Goal: Task Accomplishment & Management: Manage account settings

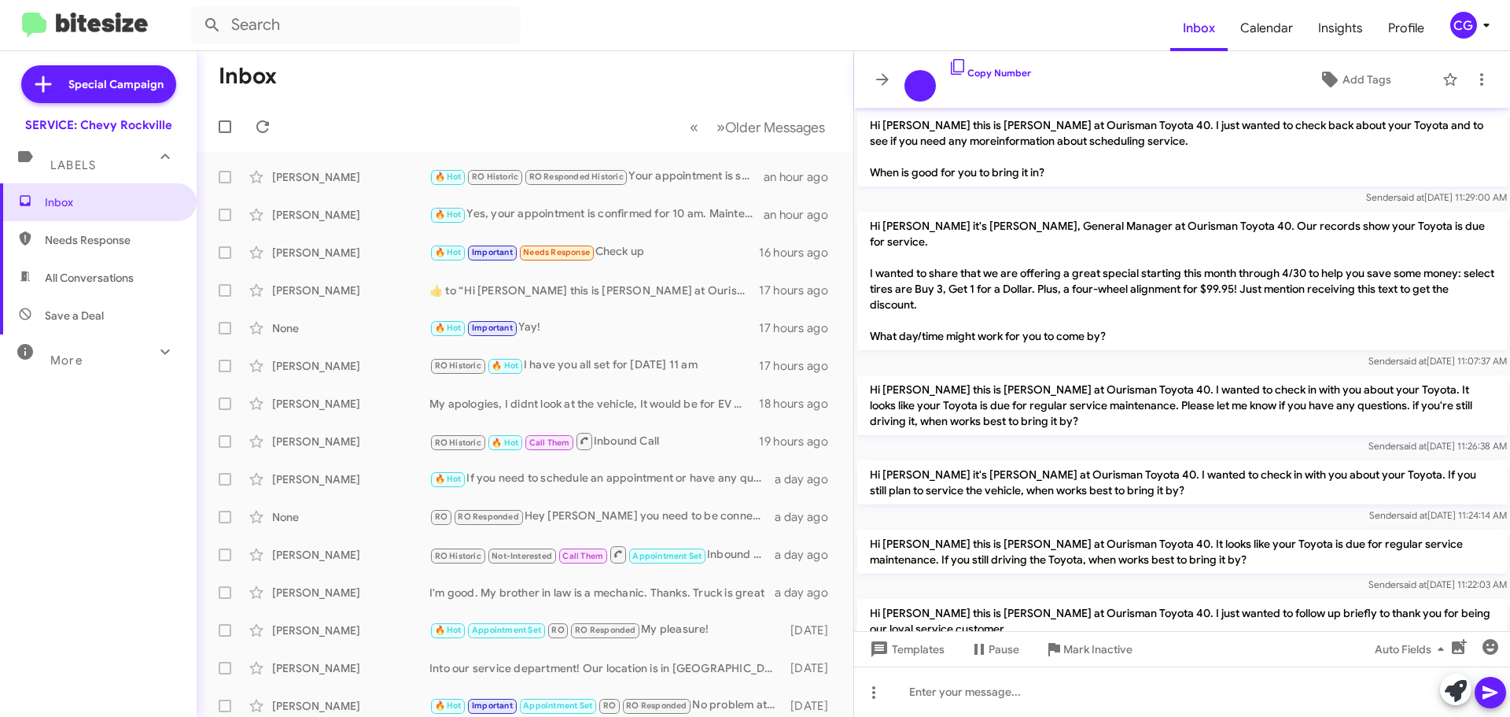
scroll to position [968, 0]
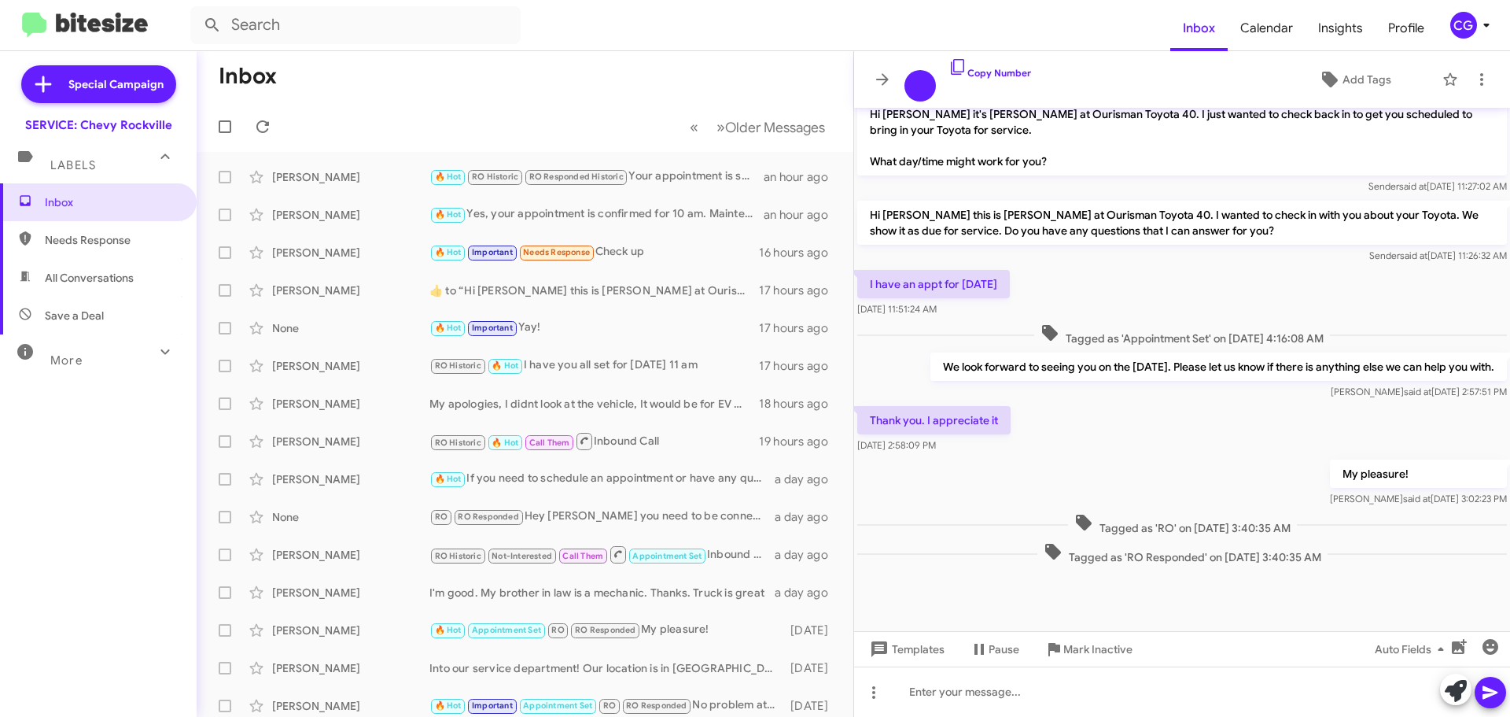
click at [1458, 25] on div "CG" at bounding box center [1464, 25] width 27 height 27
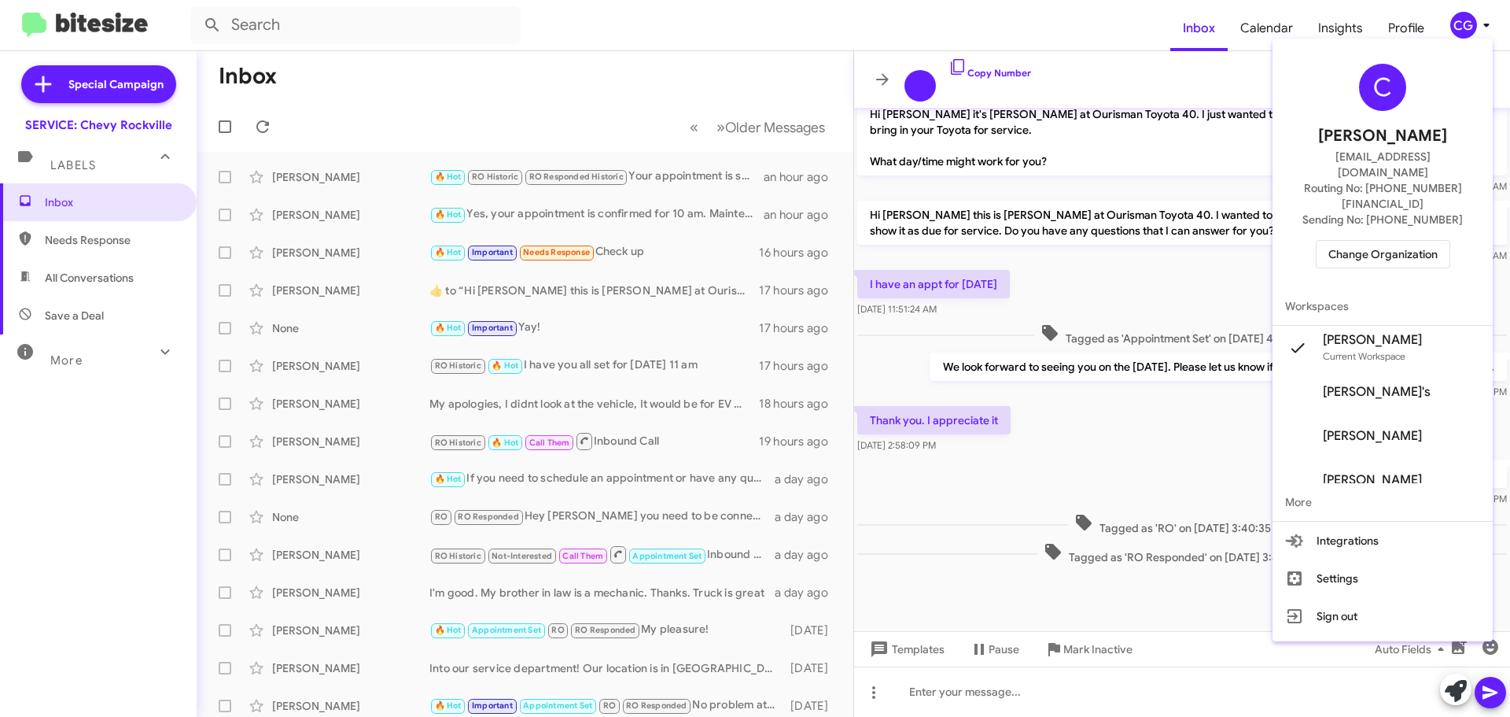
click at [1407, 241] on span "Change Organization" at bounding box center [1383, 254] width 109 height 27
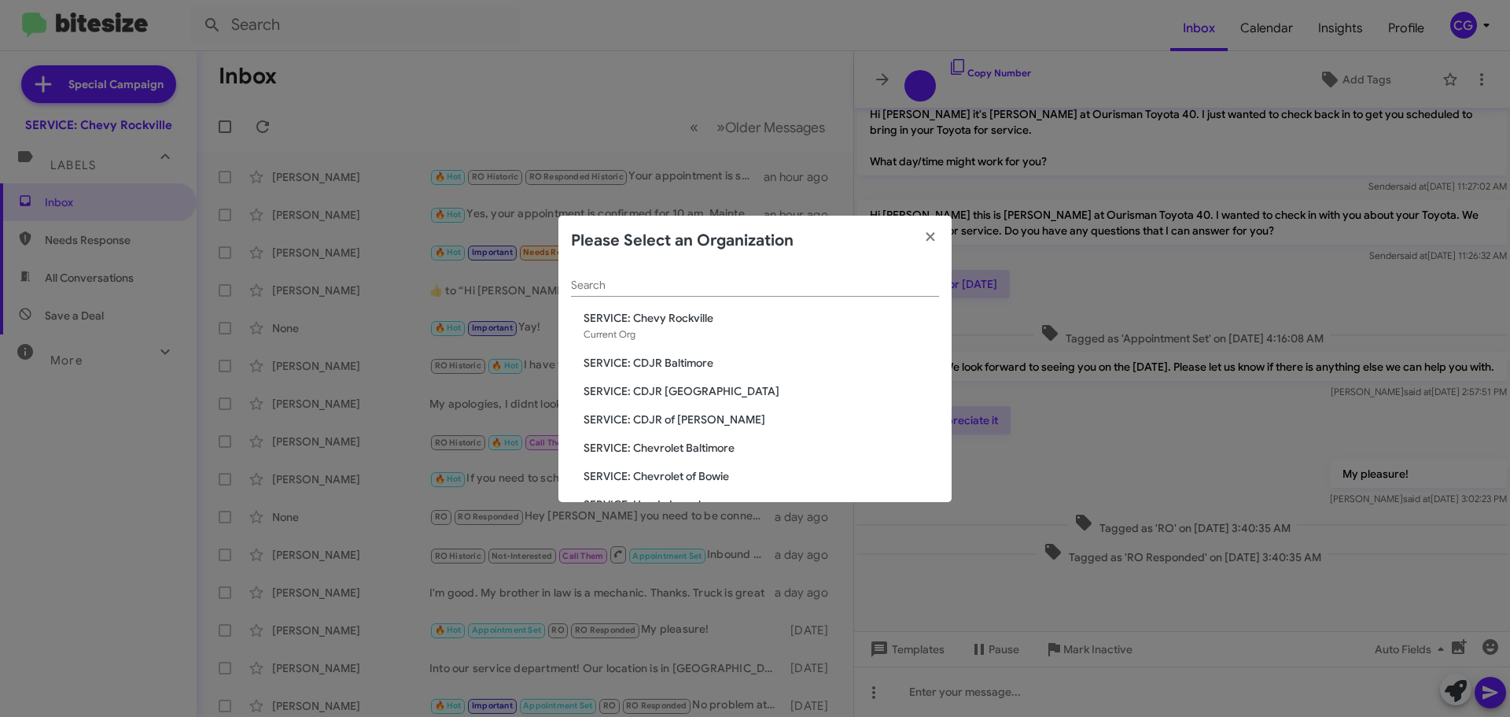
click at [705, 359] on span "SERVICE: CDJR Baltimore" at bounding box center [762, 363] width 356 height 16
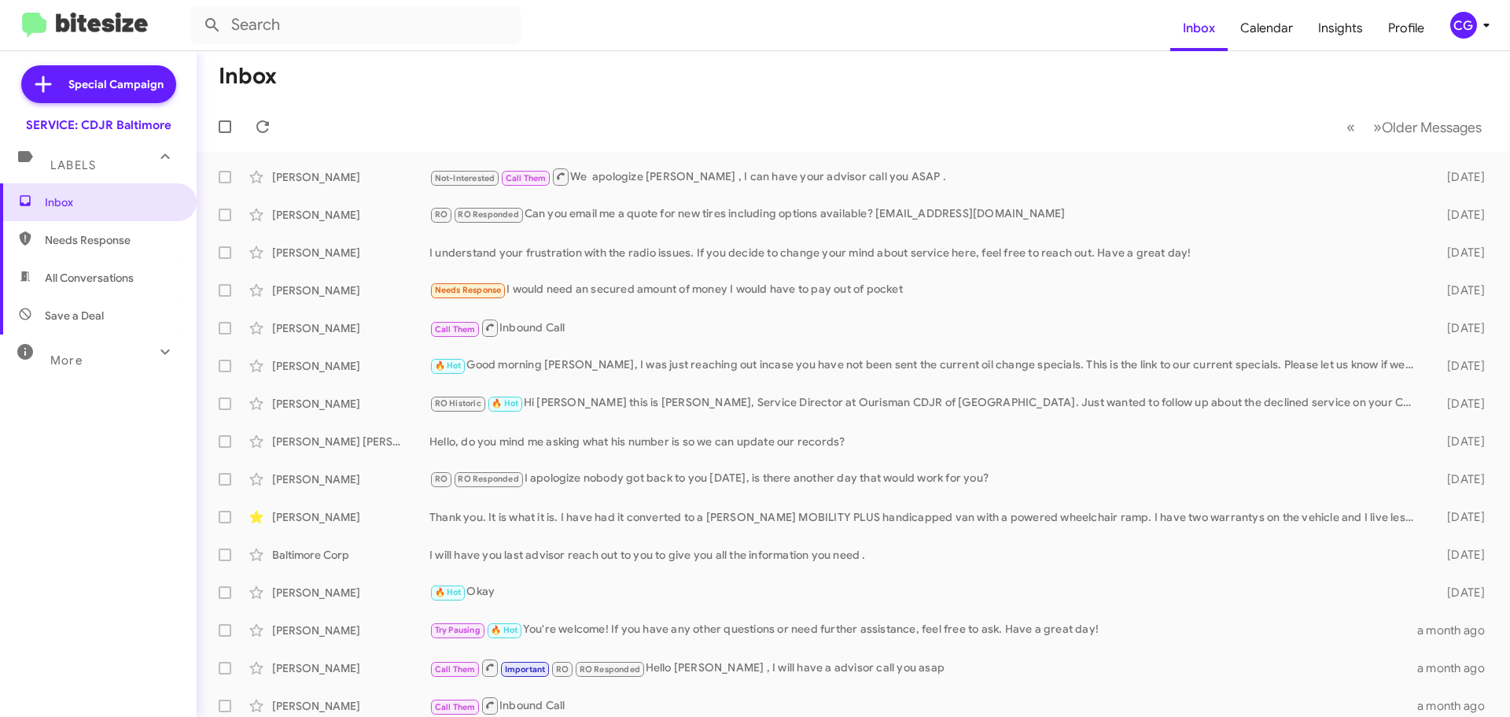
click at [1478, 38] on span "CG" at bounding box center [1473, 25] width 47 height 27
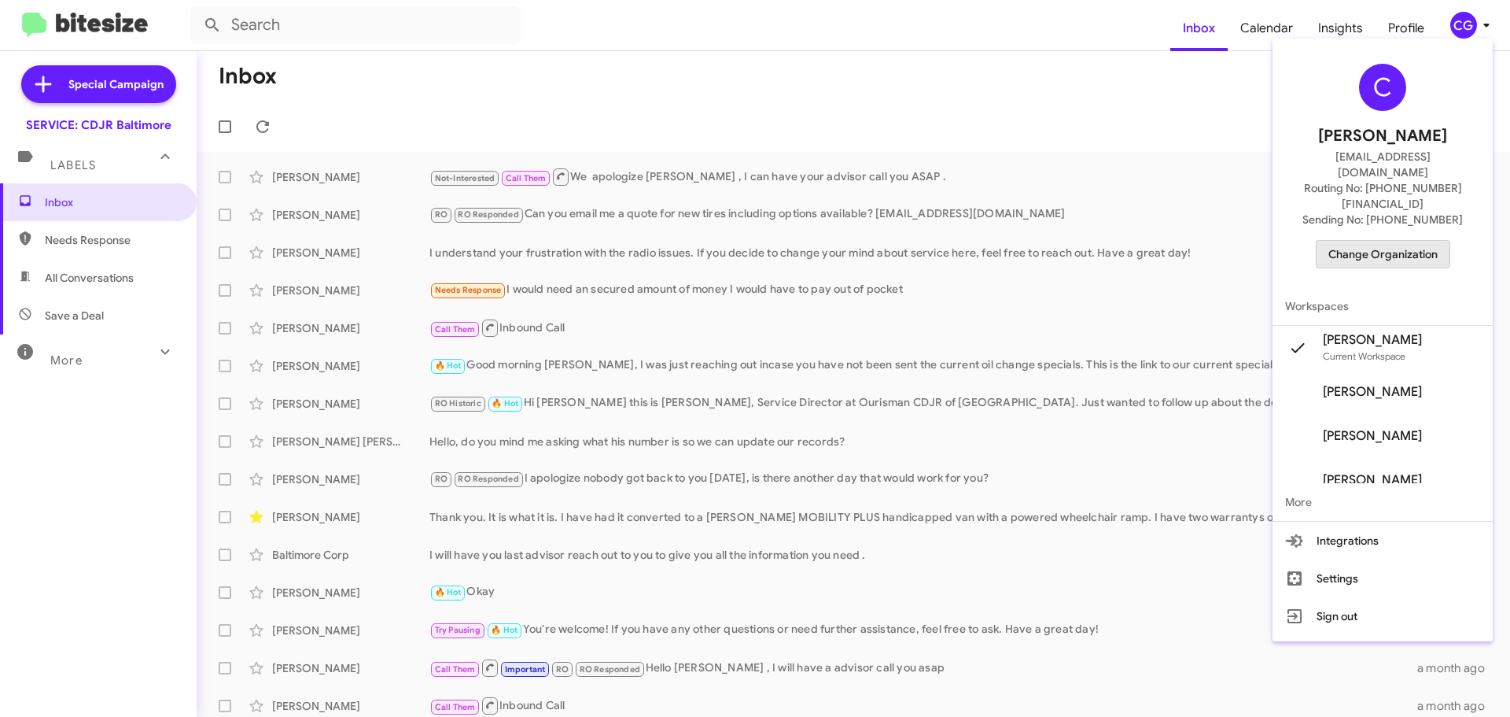
click at [1425, 241] on span "Change Organization" at bounding box center [1383, 254] width 109 height 27
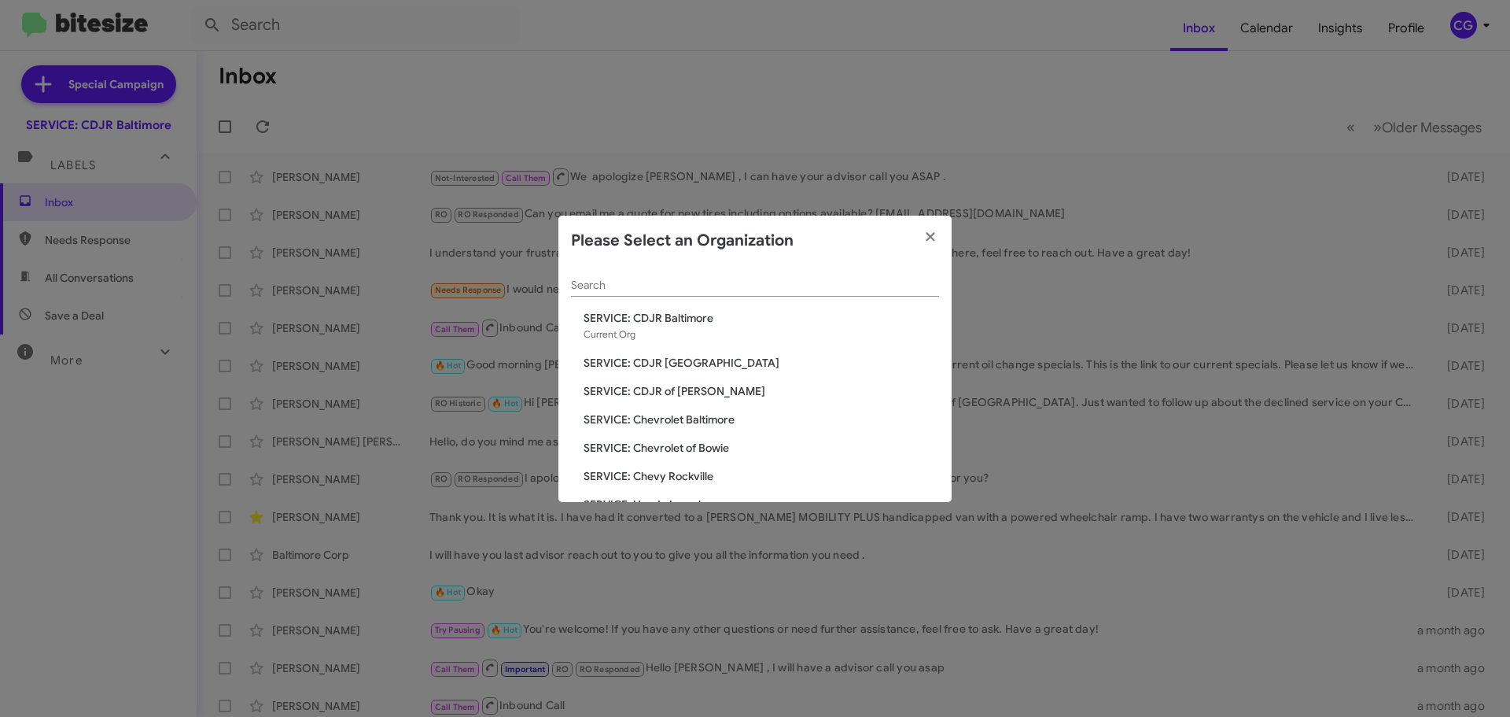
click at [653, 361] on span "SERVICE: CDJR [GEOGRAPHIC_DATA]" at bounding box center [762, 363] width 356 height 16
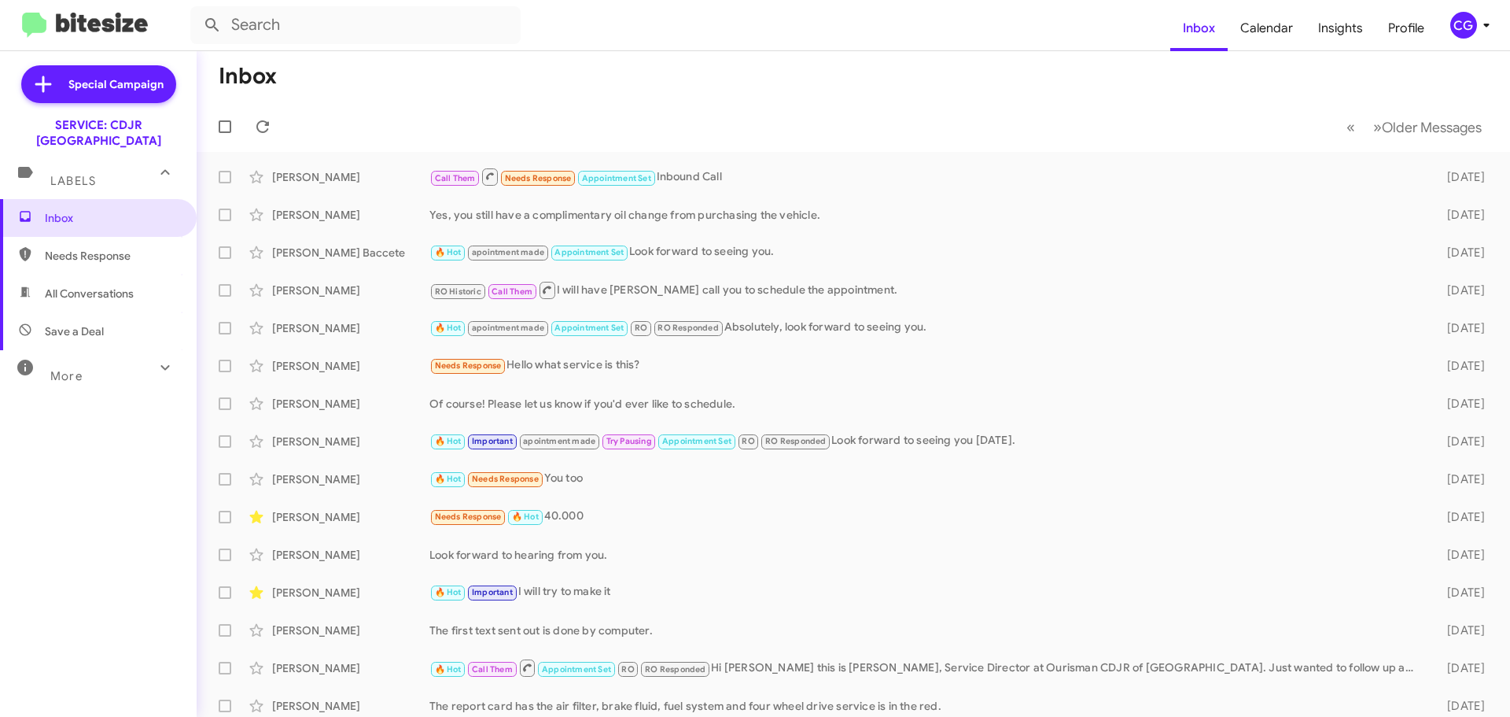
click at [1481, 28] on icon at bounding box center [1486, 25] width 19 height 19
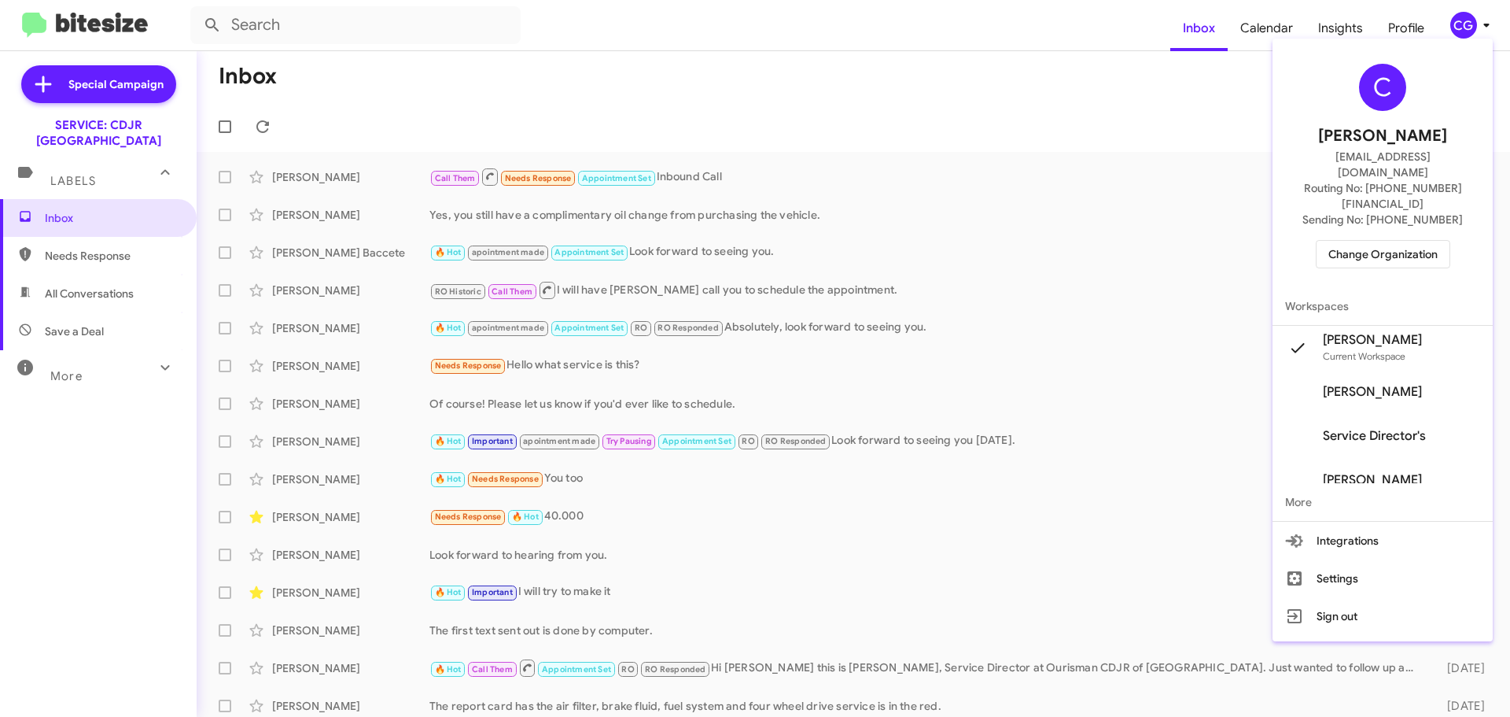
click at [1414, 241] on span "Change Organization" at bounding box center [1383, 254] width 109 height 27
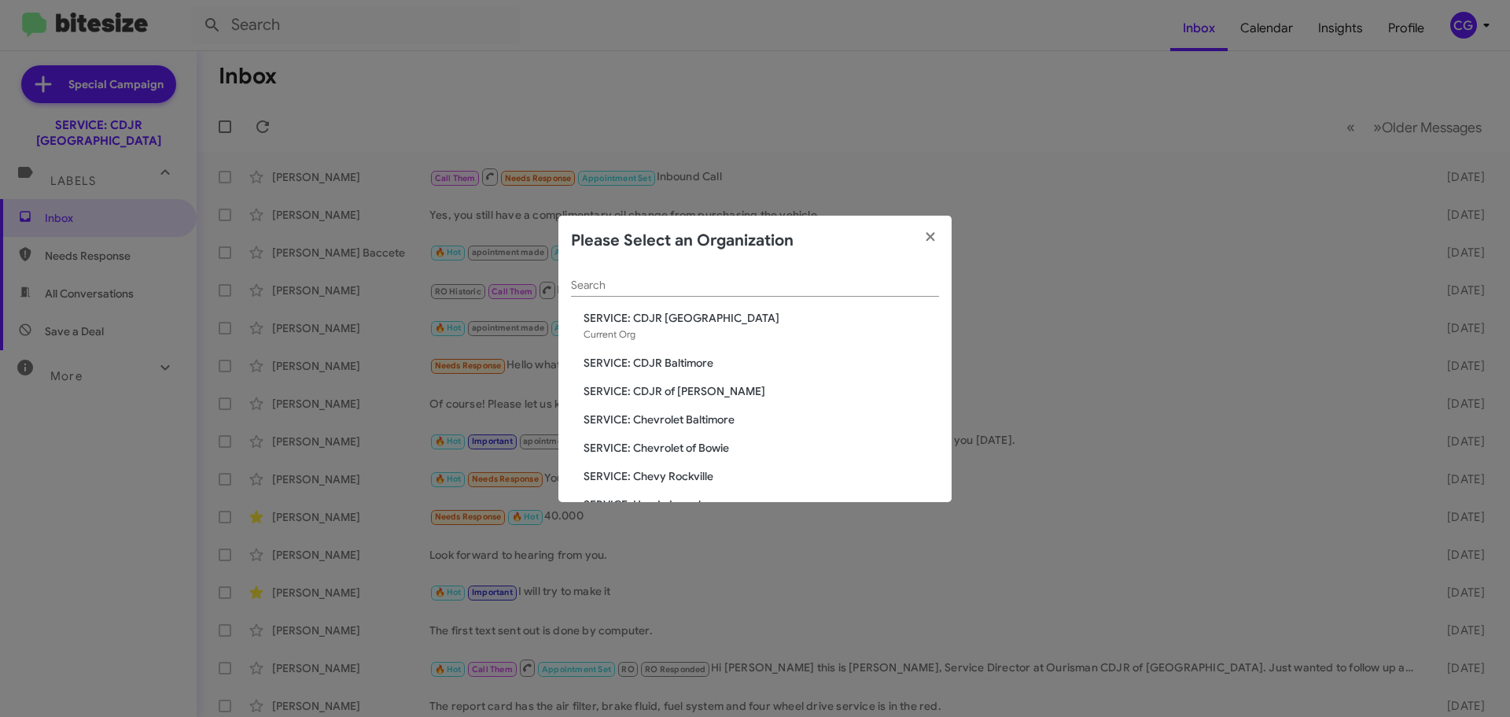
click at [680, 387] on span "SERVICE: CDJR of [PERSON_NAME]" at bounding box center [762, 391] width 356 height 16
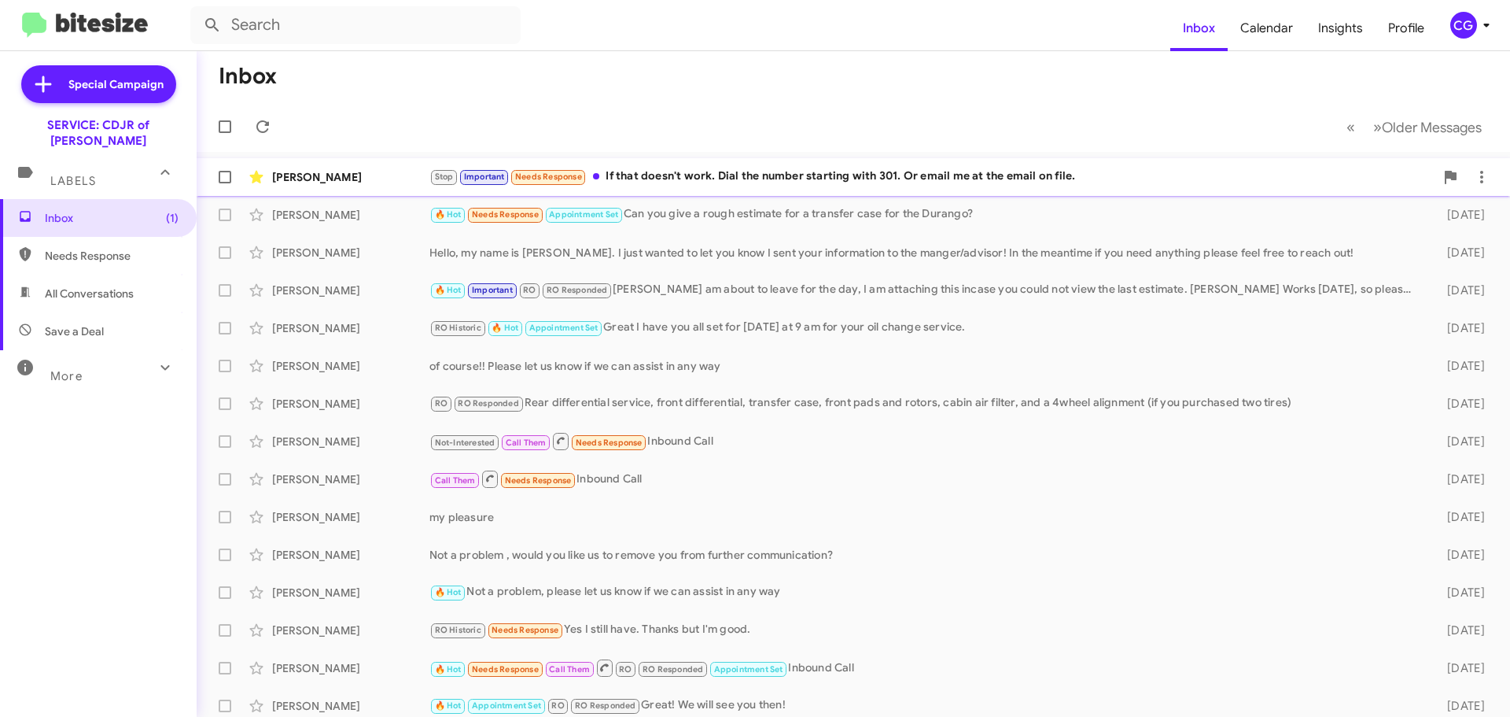
click at [808, 180] on div "Stop Important Needs Response If that doesn't work. Dial the number starting wi…" at bounding box center [932, 177] width 1005 height 18
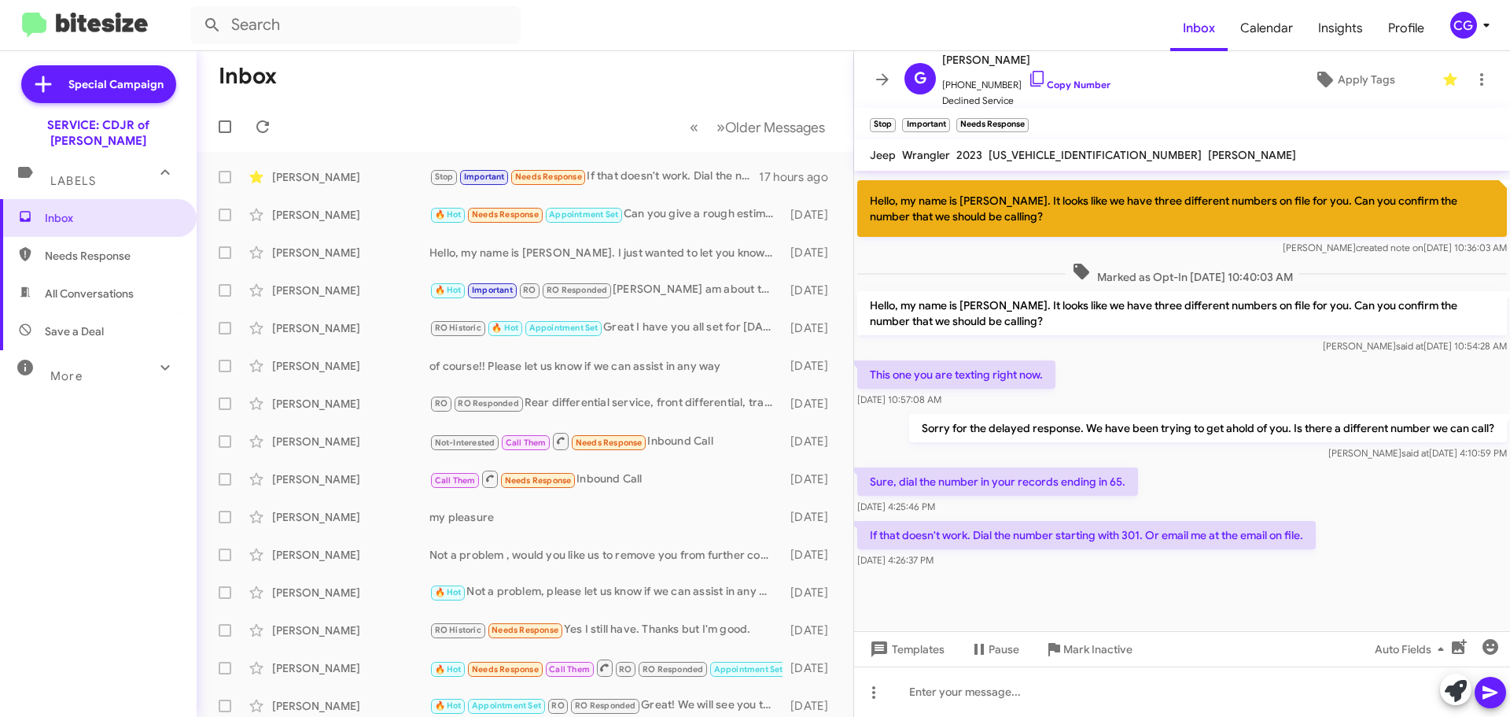
scroll to position [766, 0]
